Goal: Task Accomplishment & Management: Manage account settings

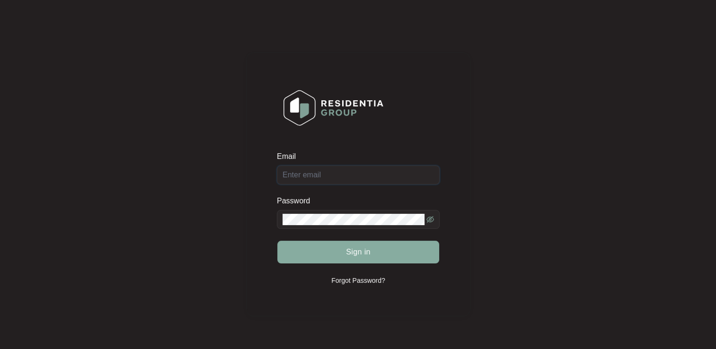
type input "[EMAIL_ADDRESS][DOMAIN_NAME]"
click at [351, 253] on span "Sign in" at bounding box center [358, 252] width 25 height 11
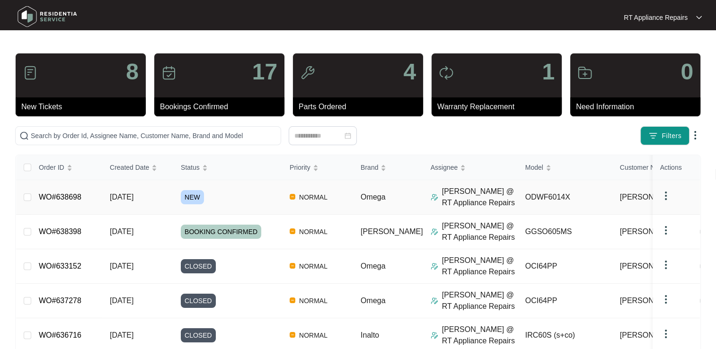
click at [70, 197] on link "WO#638698" at bounding box center [60, 197] width 43 height 8
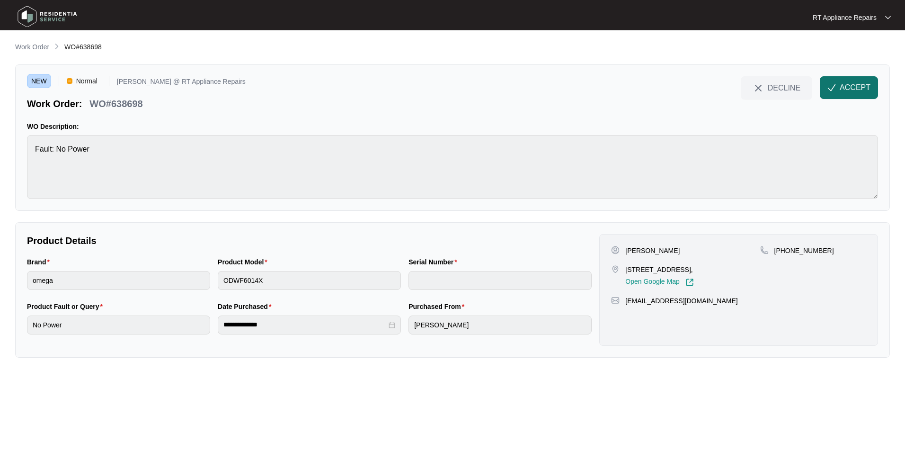
drag, startPoint x: 851, startPoint y: 87, endPoint x: 903, endPoint y: 96, distance: 52.9
click at [716, 87] on span "ACCEPT" at bounding box center [855, 87] width 31 height 11
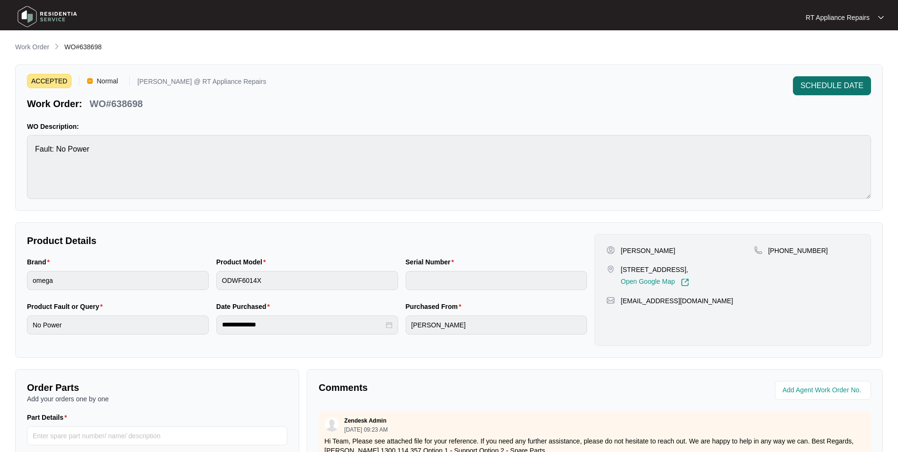
click at [716, 88] on span "SCHEDULE DATE" at bounding box center [832, 85] width 63 height 11
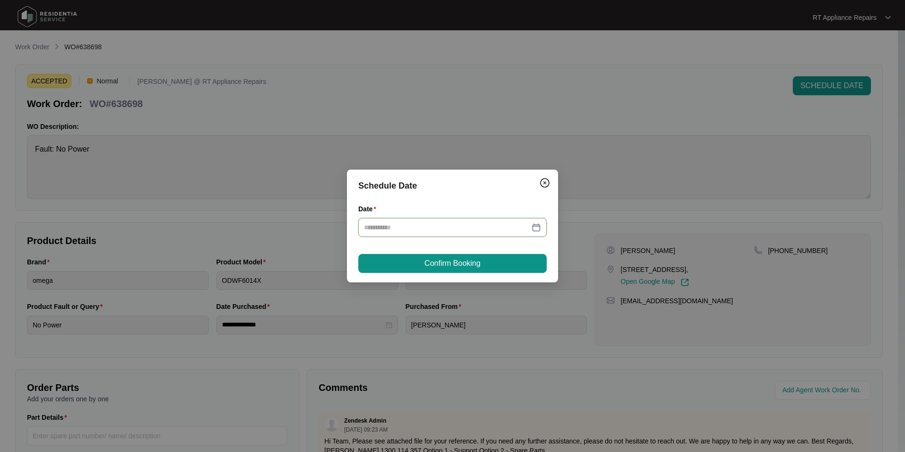
click at [429, 227] on input "Date" at bounding box center [447, 227] width 166 height 10
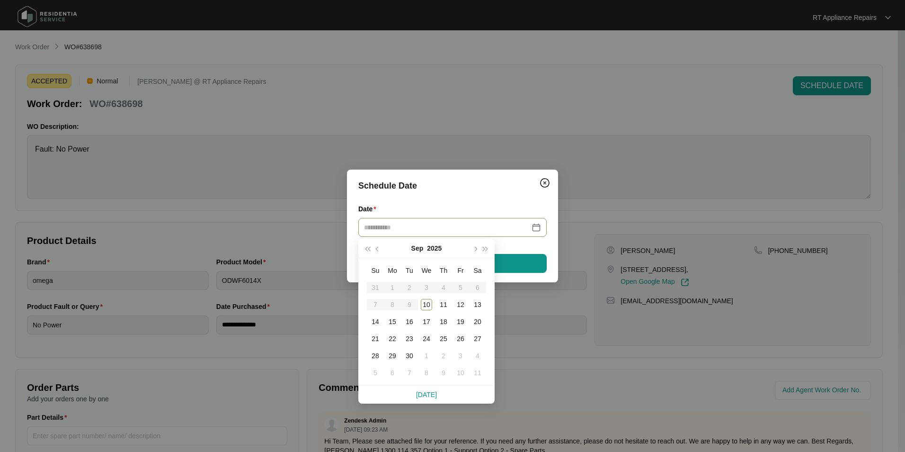
type input "**********"
click at [392, 322] on div "15" at bounding box center [392, 321] width 11 height 11
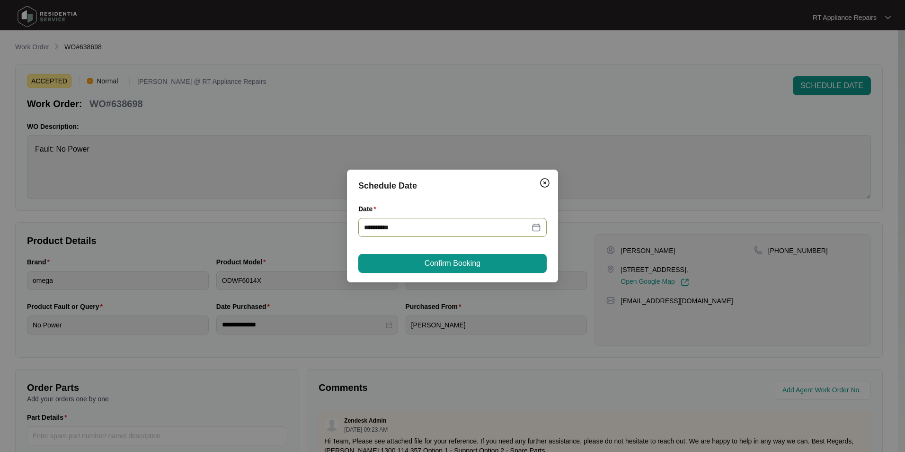
type input "**********"
click at [452, 268] on span "Confirm Booking" at bounding box center [453, 263] width 56 height 11
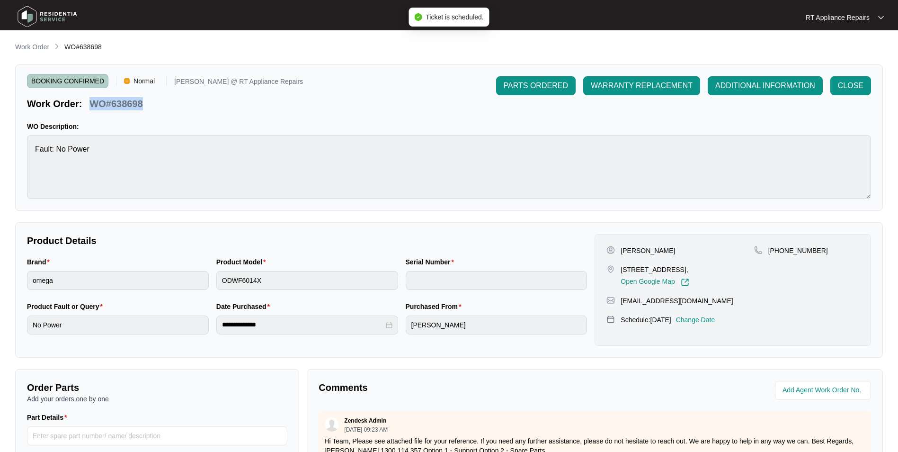
drag, startPoint x: 92, startPoint y: 104, endPoint x: 148, endPoint y: 102, distance: 55.9
click at [148, 102] on div "Work Order: WO#638698" at bounding box center [165, 102] width 276 height 17
copy p "WO#638698"
drag, startPoint x: 622, startPoint y: 248, endPoint x: 725, endPoint y: 300, distance: 115.6
click at [716, 300] on div "[PERSON_NAME] [STREET_ADDRESS], Open Google Map [PHONE_NUMBER] [EMAIL_ADDRESS][…" at bounding box center [733, 290] width 277 height 112
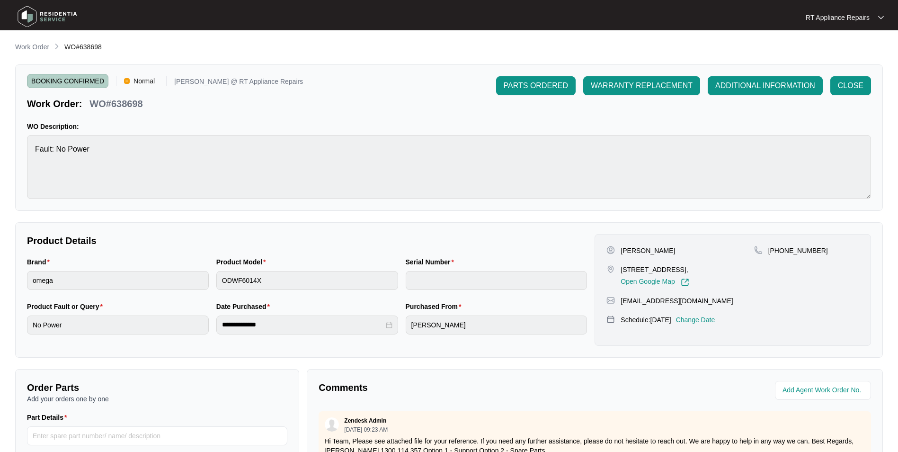
copy div "[PERSON_NAME] [STREET_ADDRESS], Open Google Map [PHONE_NUMBER] [EMAIL_ADDRESS][…"
click at [716, 17] on p "RT Appliance Repairs" at bounding box center [838, 17] width 64 height 9
click at [716, 49] on p "Log Out" at bounding box center [853, 49] width 48 height 9
